Goal: Transaction & Acquisition: Purchase product/service

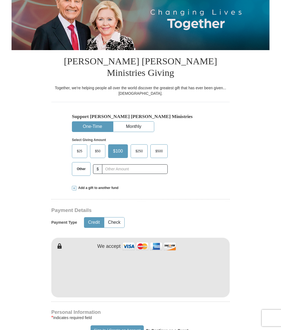
scroll to position [73, 0]
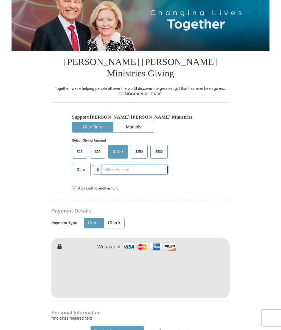
click at [113, 165] on input "text" at bounding box center [135, 170] width 66 height 10
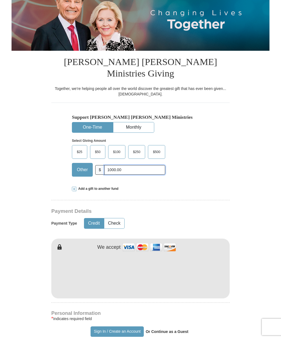
type input "1000.00"
click at [110, 186] on span "Add a gift to another fund" at bounding box center [97, 188] width 42 height 5
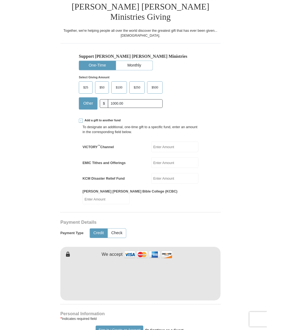
scroll to position [126, 0]
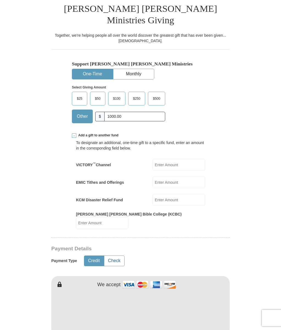
click at [118, 256] on button "Check" at bounding box center [114, 261] width 20 height 10
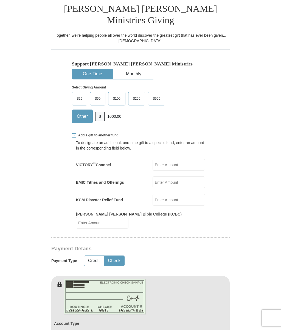
click at [118, 256] on button "Check" at bounding box center [114, 261] width 20 height 10
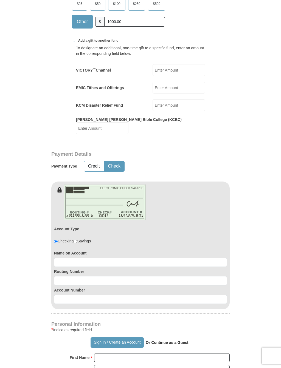
scroll to position [223, 0]
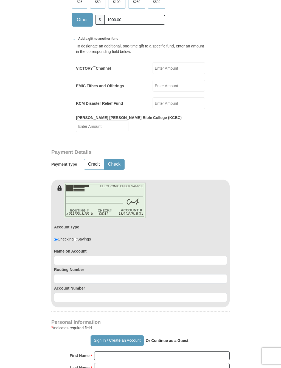
click at [60, 256] on input at bounding box center [140, 260] width 173 height 9
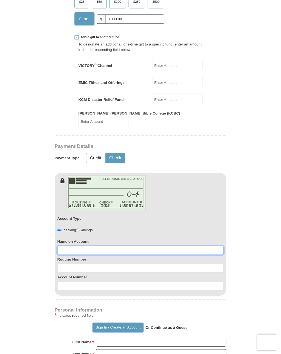
scroll to position [240, 0]
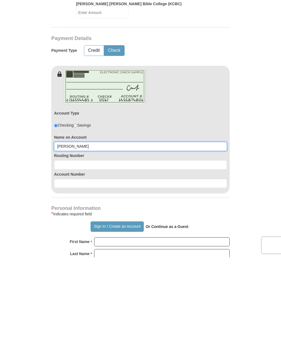
type input "[PERSON_NAME]"
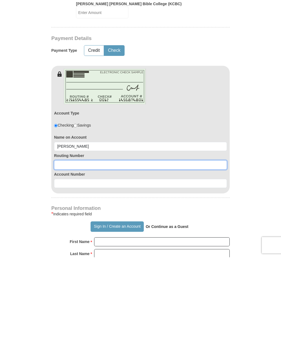
click at [59, 257] on input at bounding box center [140, 261] width 173 height 9
type input "031100157"
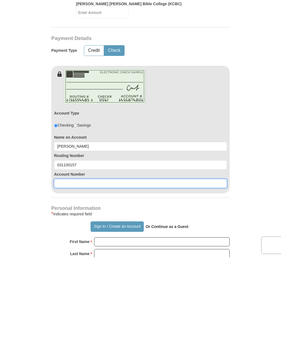
click at [69, 276] on input at bounding box center [140, 280] width 173 height 9
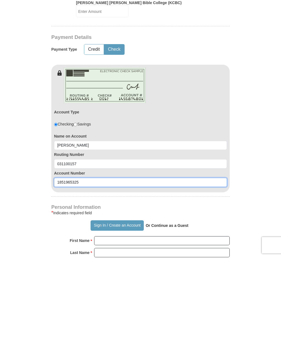
scroll to position [241, 0]
type input "1851965325"
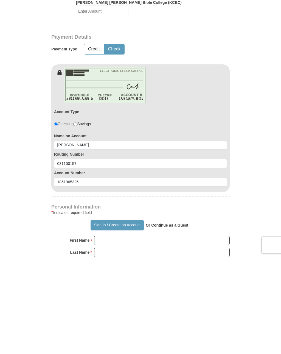
click at [173, 320] on strong "Or Continue as a Guest" at bounding box center [167, 322] width 43 height 4
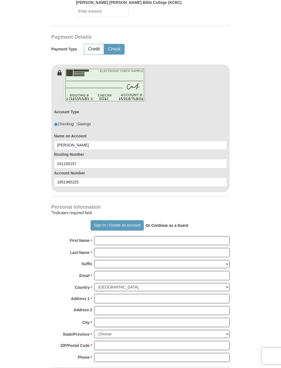
click at [172, 223] on strong "Or Continue as a Guest" at bounding box center [167, 225] width 43 height 4
click at [103, 236] on input "First Name *" at bounding box center [161, 240] width 135 height 9
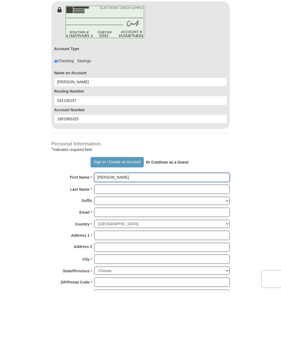
type input "[PERSON_NAME]"
click at [104, 248] on input "Last Name *" at bounding box center [161, 252] width 135 height 9
type input "Woodlan"
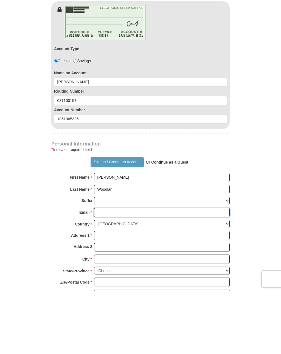
click at [106, 271] on input "Email *" at bounding box center [161, 275] width 135 height 9
type input "[EMAIL_ADDRESS][DOMAIN_NAME]"
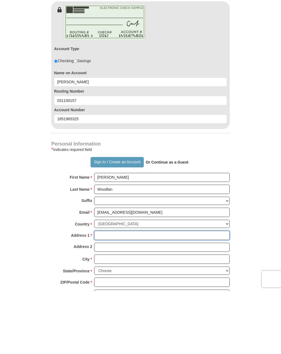
click at [103, 294] on input "Address 1 *" at bounding box center [161, 298] width 135 height 9
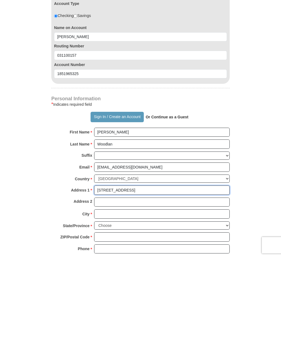
scroll to position [350, 0]
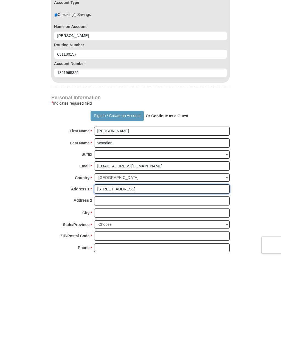
type input "[STREET_ADDRESS]"
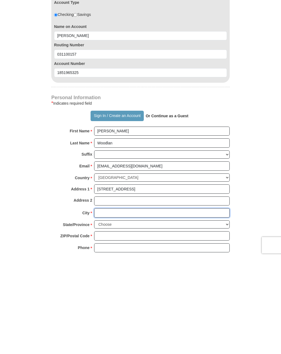
click at [106, 305] on input "City *" at bounding box center [161, 309] width 135 height 9
type input "DeSoto"
click at [226, 317] on select "Choose [US_STATE] [US_STATE] [US_STATE] [US_STATE] [US_STATE] Armed Forces Amer…" at bounding box center [161, 321] width 135 height 8
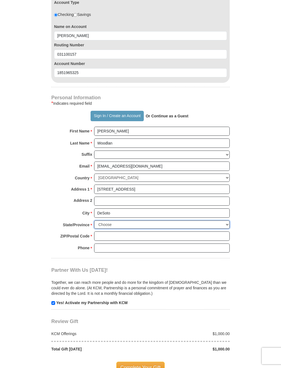
select select "[GEOGRAPHIC_DATA]"
click at [104, 231] on input "ZIP/Postal Code *" at bounding box center [161, 235] width 135 height 9
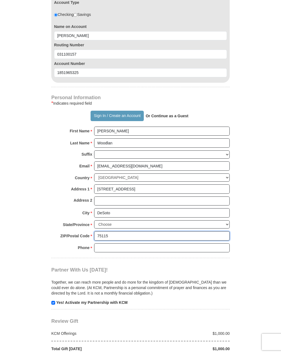
type input "75115"
click at [110, 243] on input "Phone * *" at bounding box center [161, 247] width 135 height 9
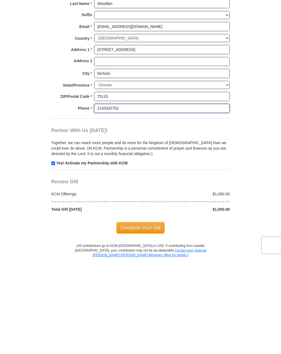
scroll to position [490, 0]
type input "2145342752"
click at [145, 319] on span "Complete Your Gift" at bounding box center [140, 325] width 49 height 12
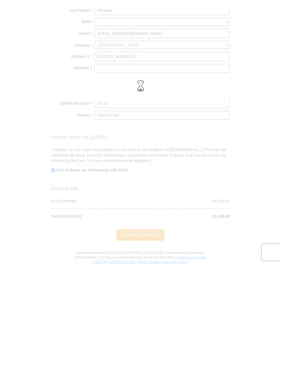
scroll to position [587, 0]
